Goal: Transaction & Acquisition: Purchase product/service

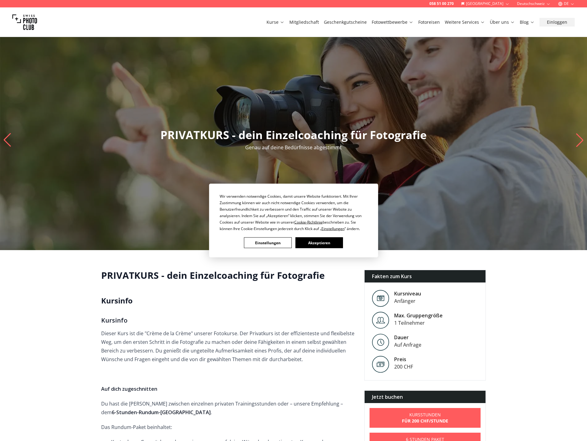
click at [318, 240] on button "Akzeptieren" at bounding box center [318, 242] width 47 height 11
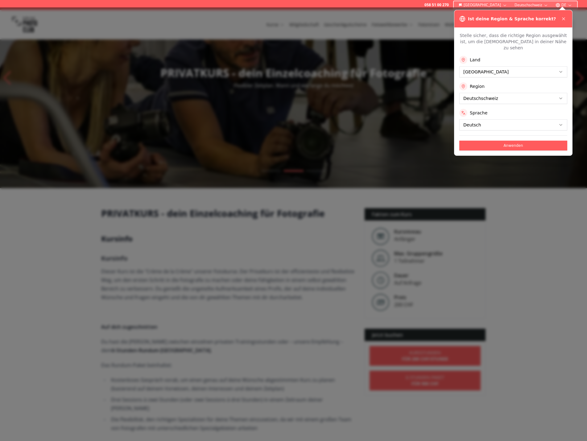
scroll to position [62, 0]
click at [564, 20] on icon at bounding box center [563, 18] width 5 height 5
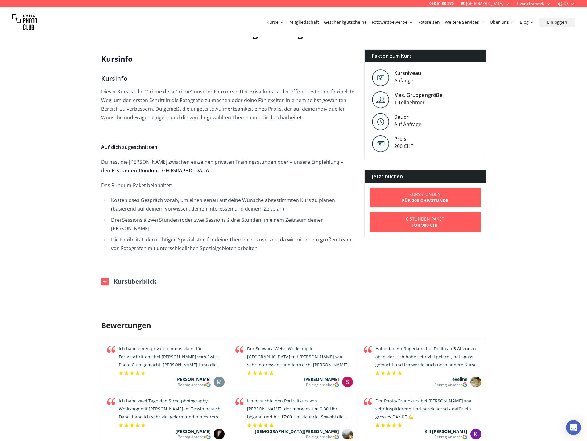
scroll to position [250, 0]
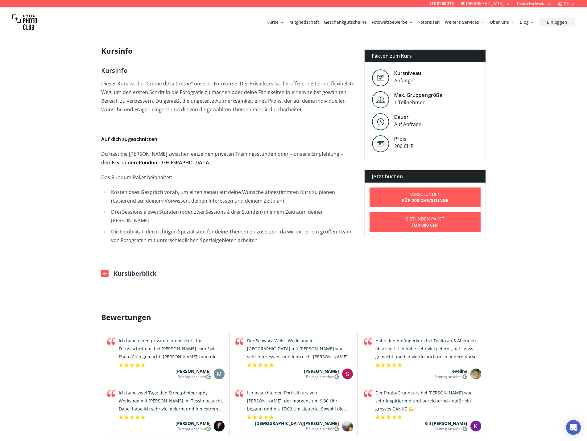
click at [150, 269] on button "Kursüberblick" at bounding box center [128, 273] width 55 height 9
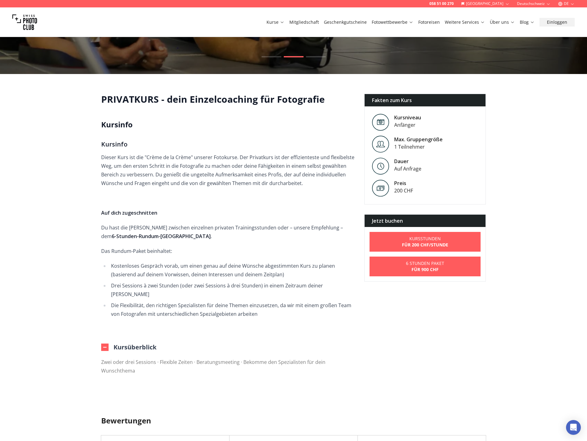
scroll to position [167, 0]
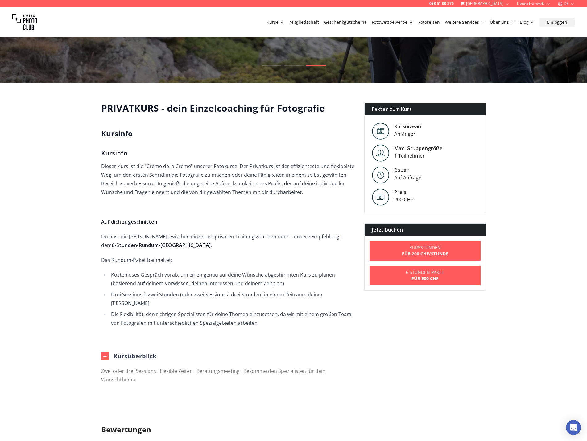
drag, startPoint x: 406, startPoint y: 255, endPoint x: 382, endPoint y: 312, distance: 61.7
click at [382, 312] on div "PRIVATKURS - dein Einzelcoaching für Fotografie [PERSON_NAME] Dieser Kurs ist d…" at bounding box center [293, 246] width 395 height 287
click at [424, 255] on b "für 200 CHF /Stunde" at bounding box center [425, 254] width 46 height 6
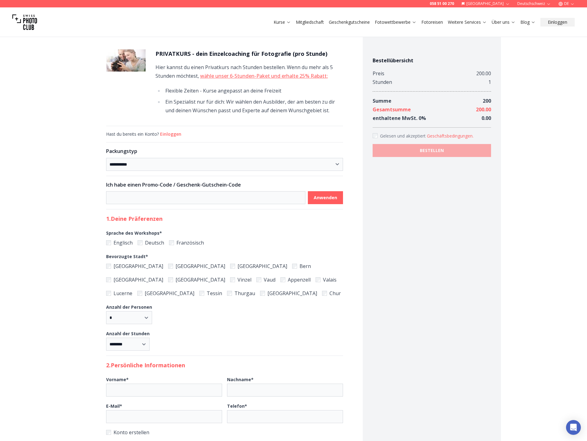
drag, startPoint x: 401, startPoint y: 315, endPoint x: 393, endPoint y: 238, distance: 77.8
click at [401, 315] on div "Bestellübersicht Preis 200.00 Stunden 1 Summe 200 Gesamtsumme 200.00 enthaltene…" at bounding box center [432, 329] width 138 height 598
